Goal: Task Accomplishment & Management: Manage account settings

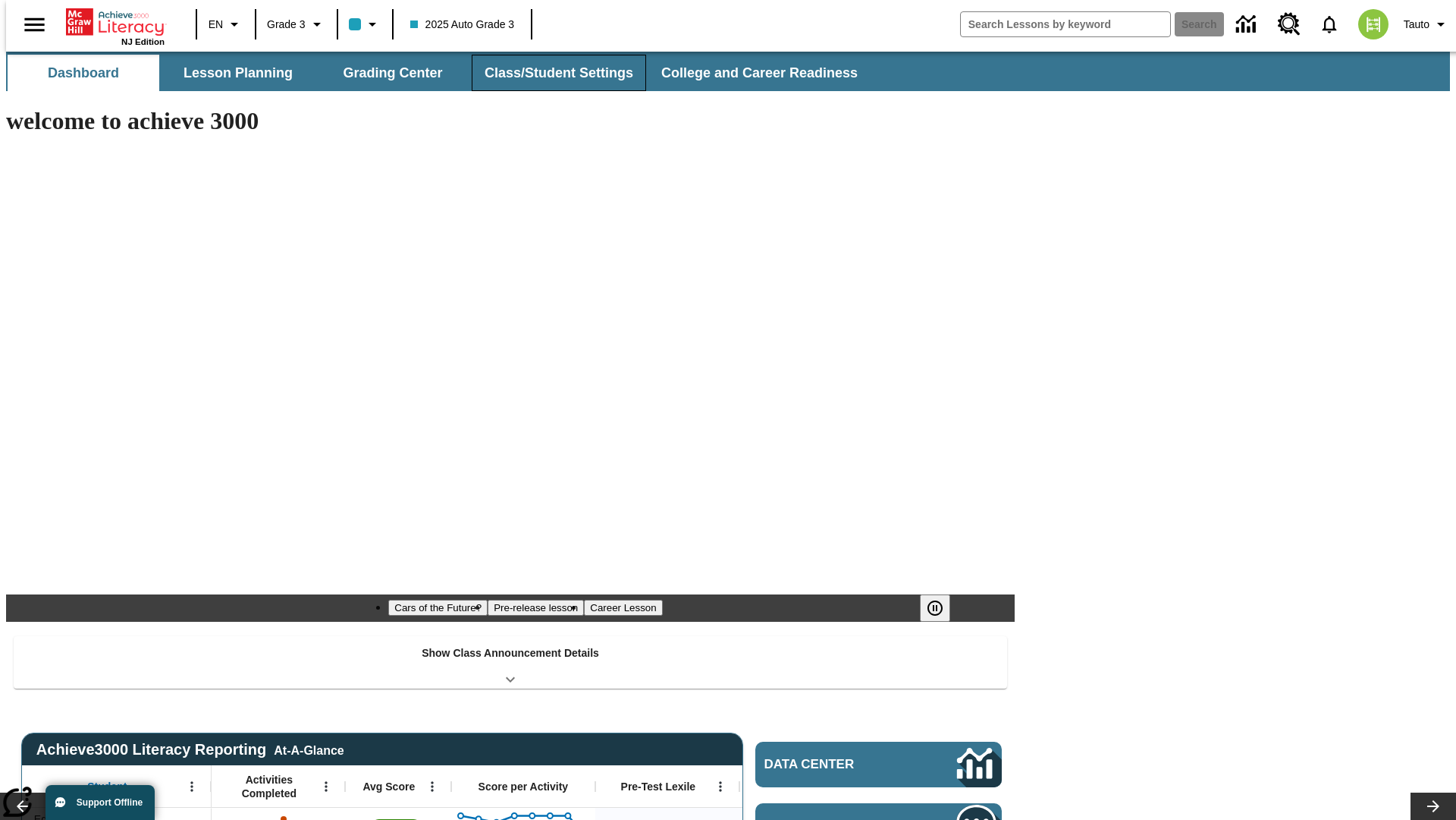
click at [550, 73] on button "Class/Student Settings" at bounding box center [559, 72] width 175 height 36
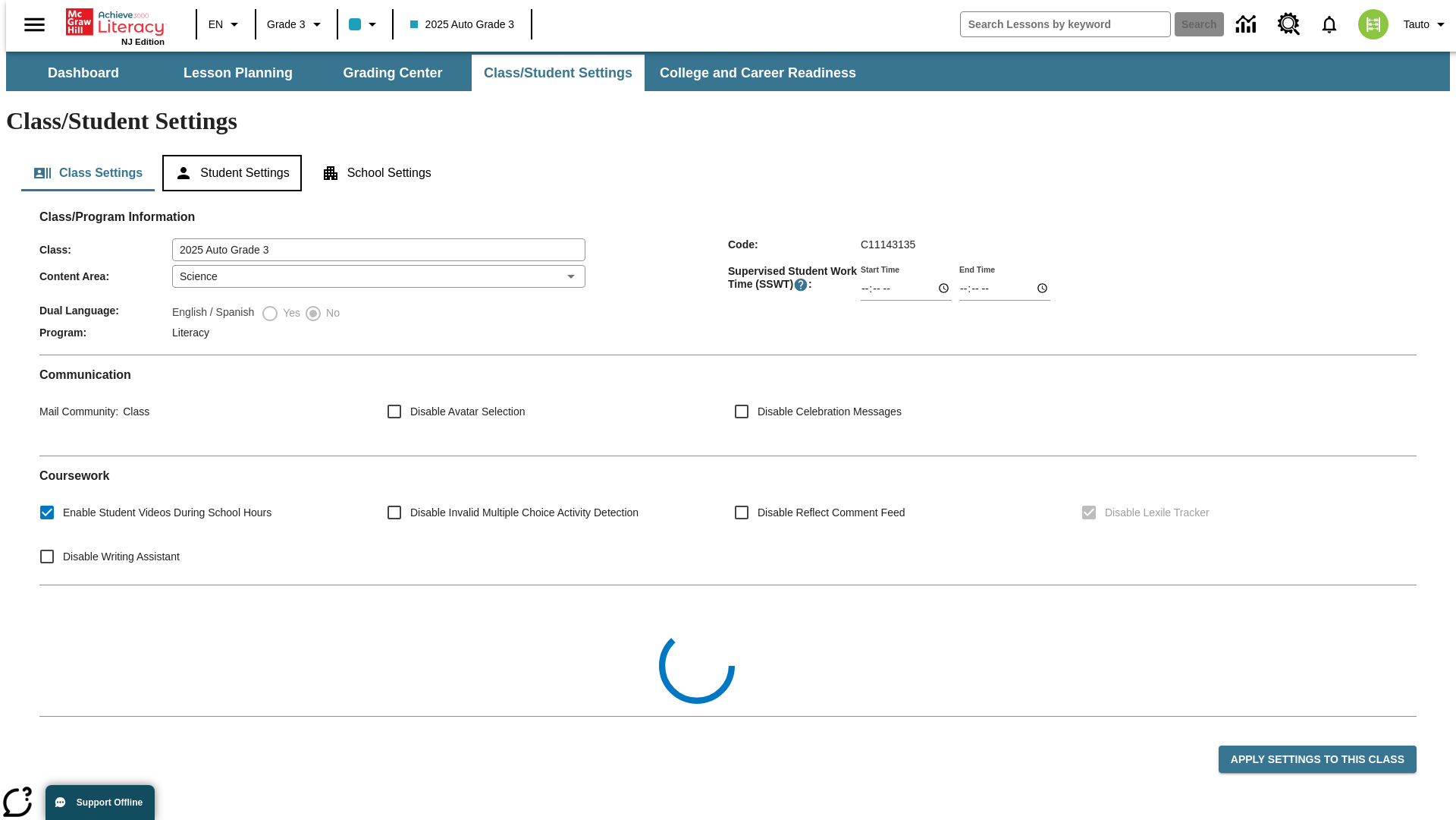
click at [228, 155] on button "Student Settings" at bounding box center [232, 173] width 139 height 36
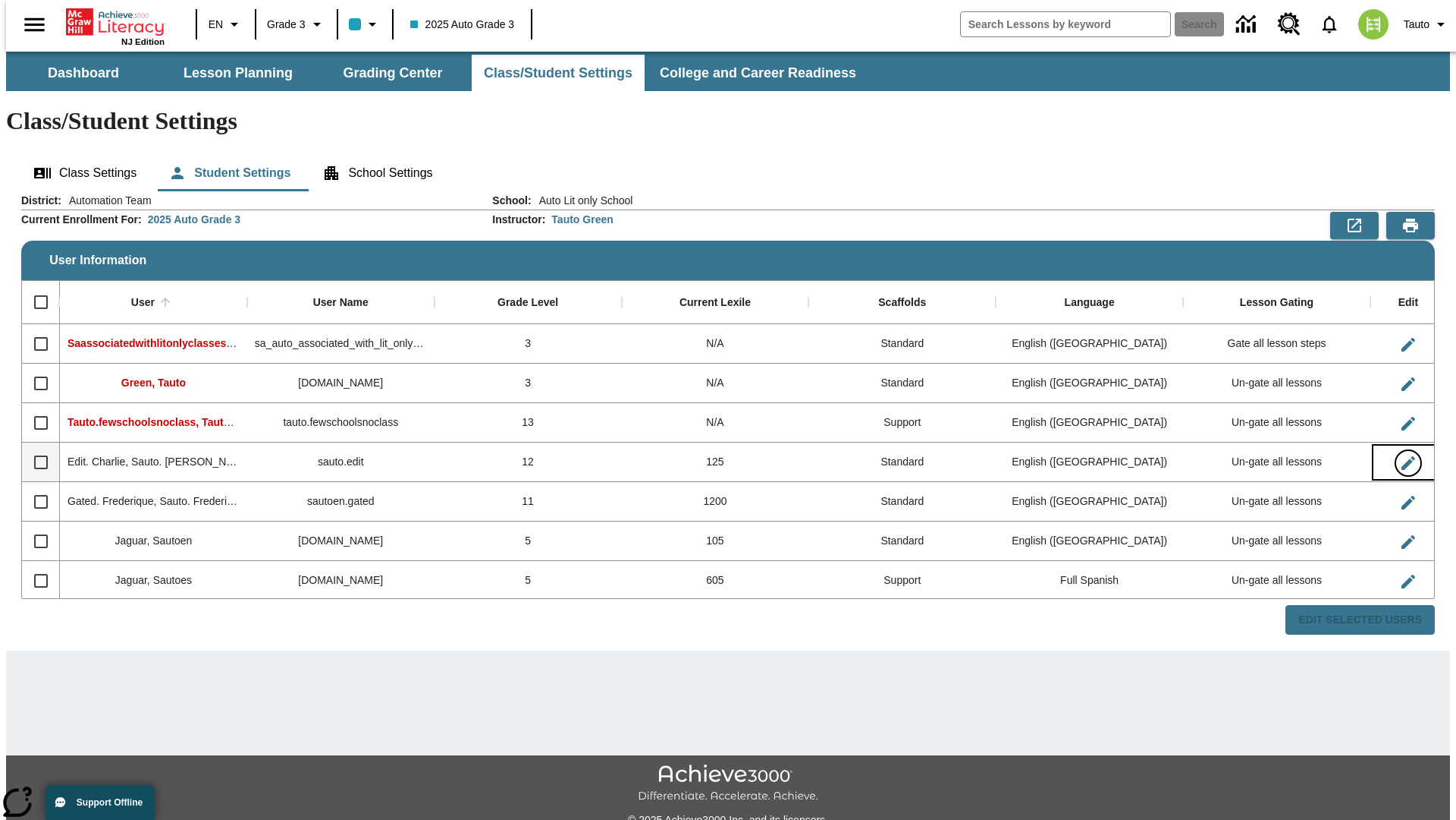
click at [1402, 456] on icon "Edit User" at bounding box center [1408, 463] width 14 height 14
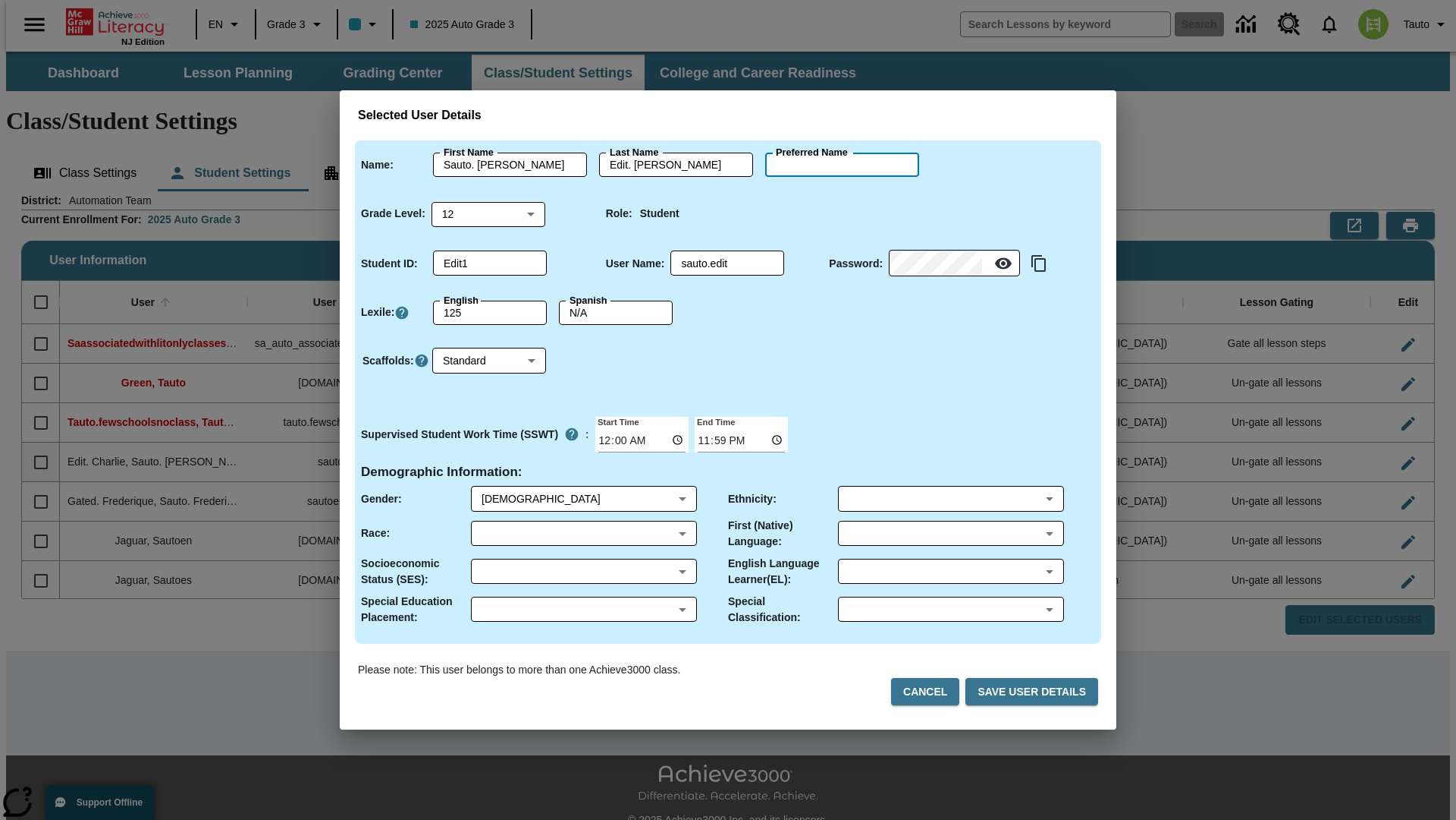
type input "Vivienne"
click at [932, 691] on button "Cancel" at bounding box center [925, 692] width 68 height 28
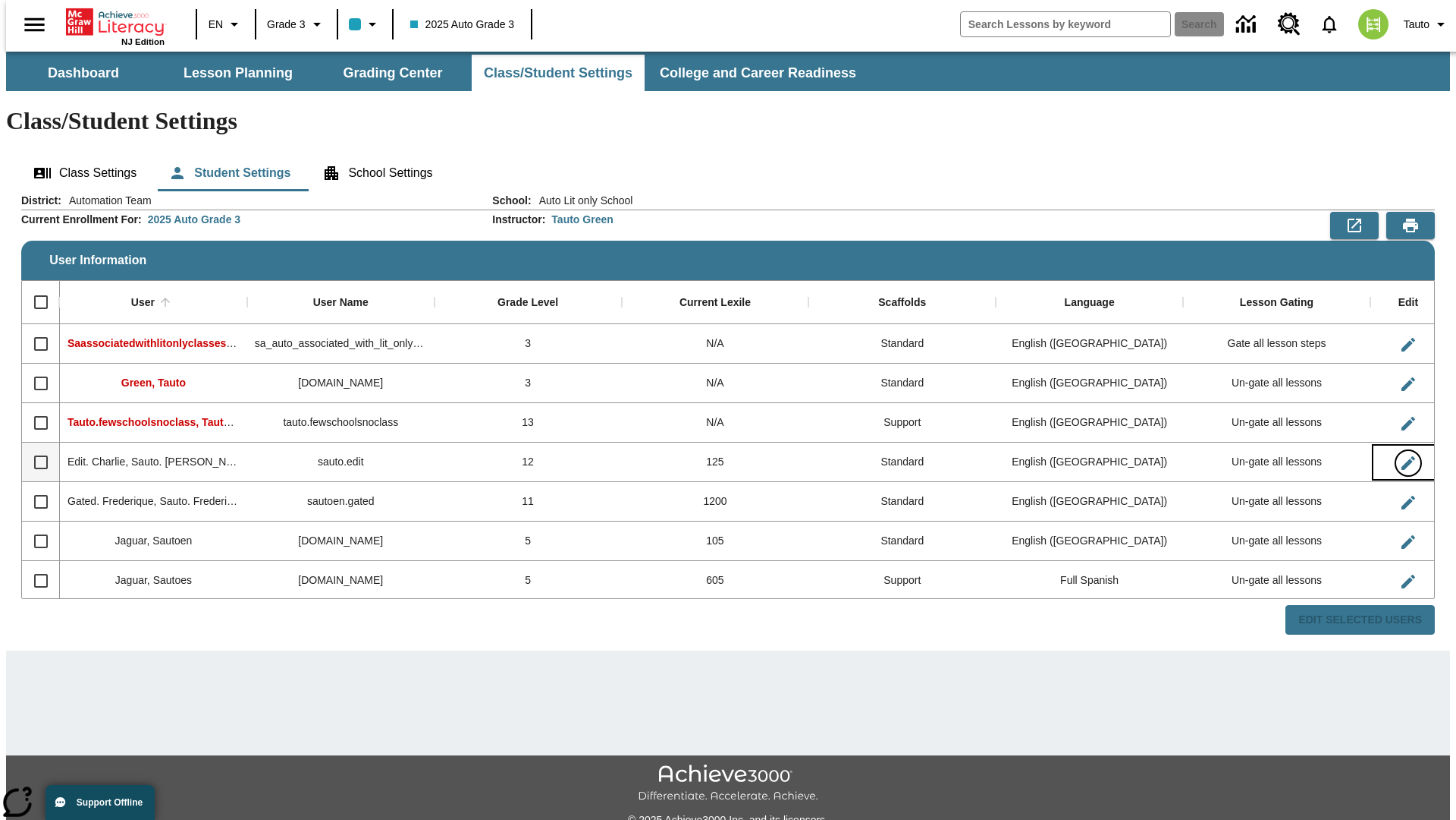
click at [1402, 456] on icon "Edit User" at bounding box center [1408, 463] width 14 height 14
